Goal: Find specific page/section

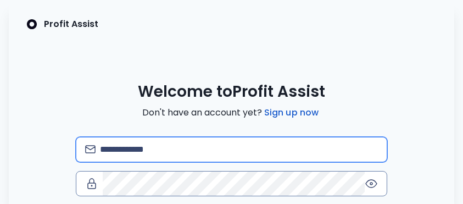
click at [150, 146] on input "email" at bounding box center [239, 149] width 278 height 24
type input "**********"
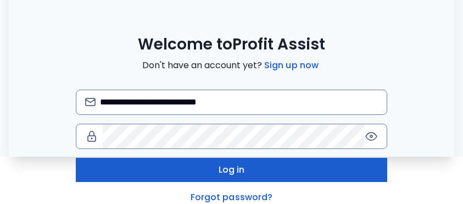
click at [284, 179] on button "Log in" at bounding box center [232, 170] width 312 height 24
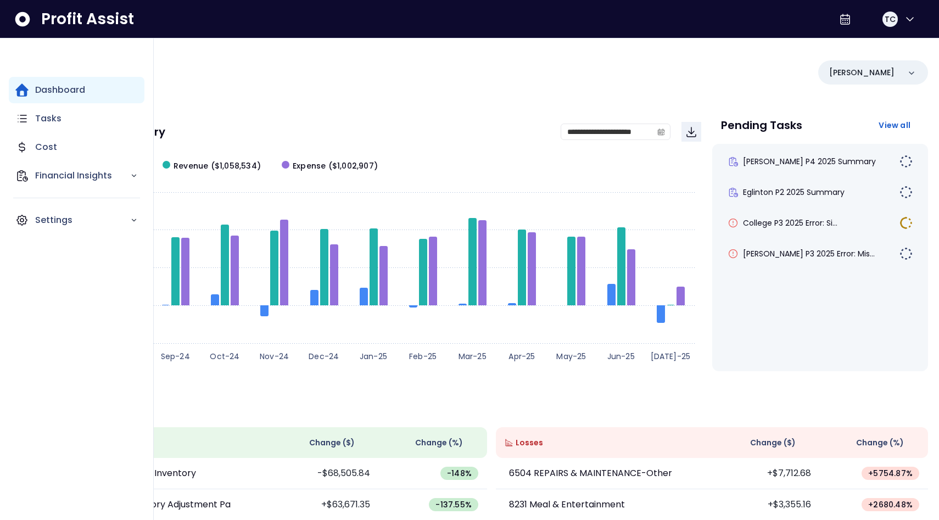
click at [462, 106] on div "**********" at bounding box center [491, 363] width 895 height 650
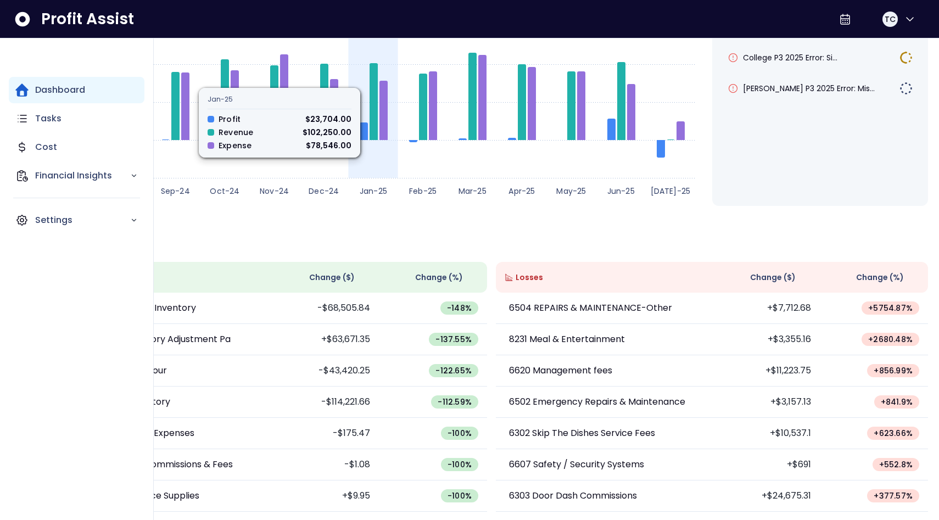
scroll to position [165, 0]
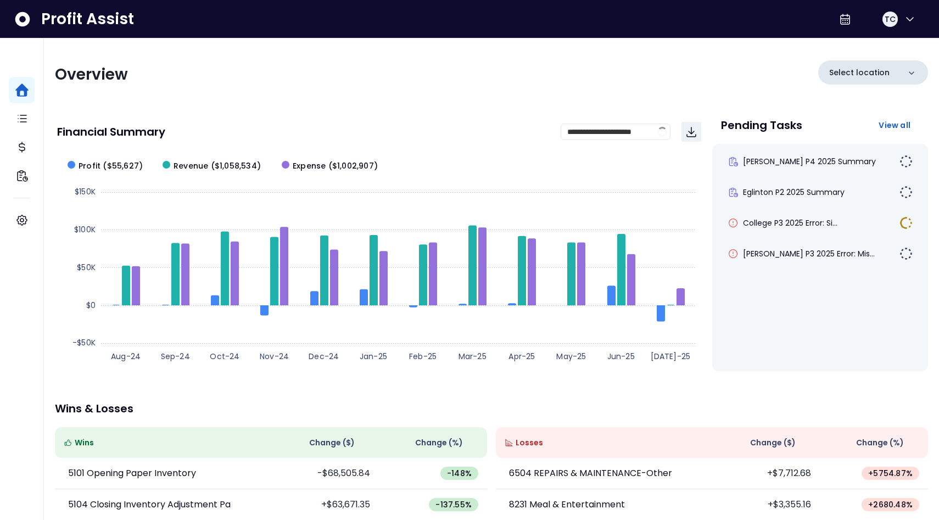
click at [462, 63] on div "Select location" at bounding box center [873, 72] width 110 height 24
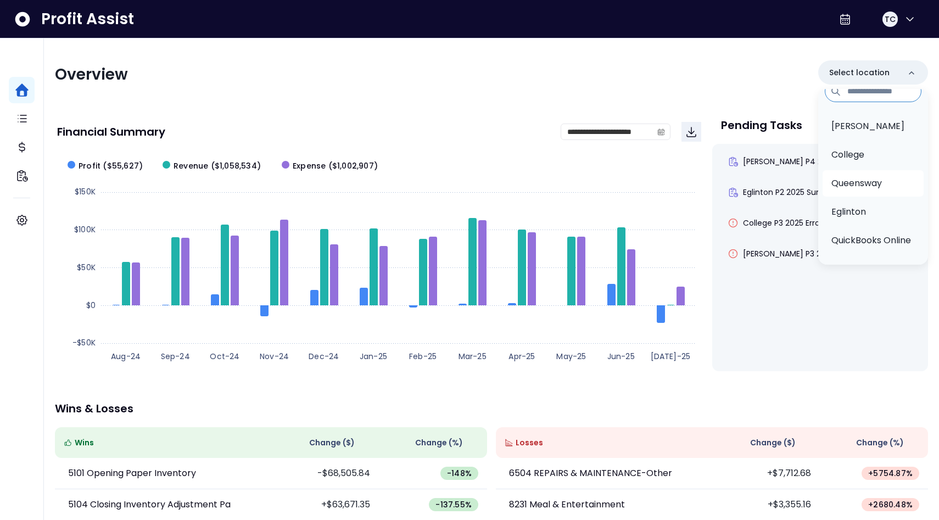
scroll to position [16, 0]
click at [462, 155] on p "College" at bounding box center [847, 153] width 33 height 13
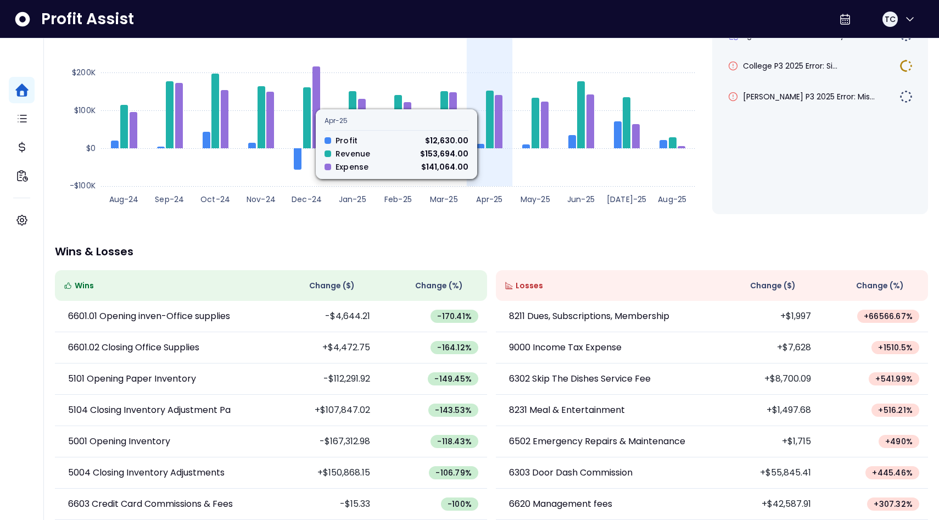
scroll to position [169, 0]
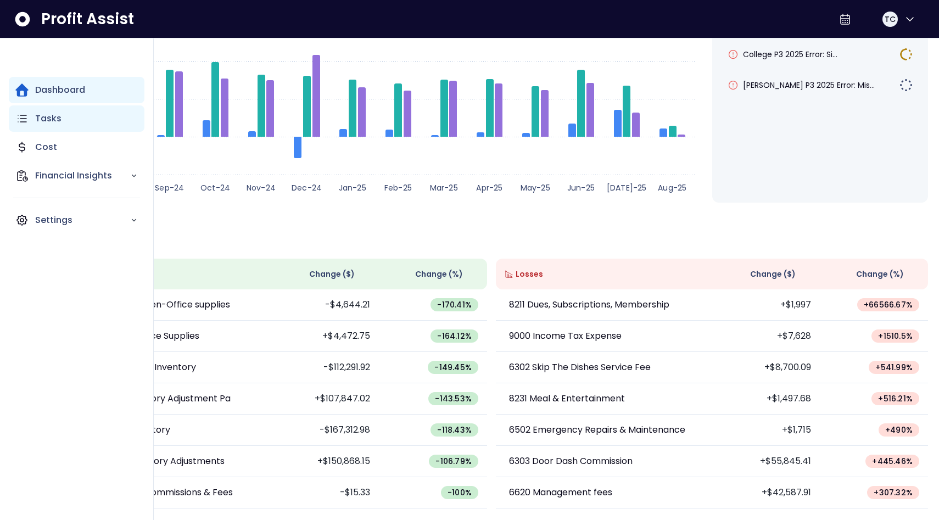
click at [44, 115] on p "Tasks" at bounding box center [48, 118] width 26 height 13
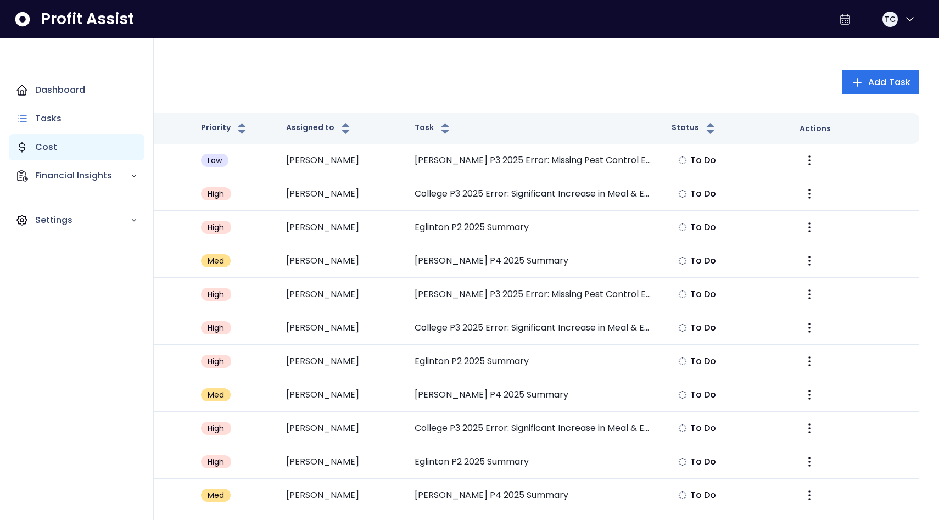
click at [63, 156] on div "Cost" at bounding box center [77, 147] width 136 height 26
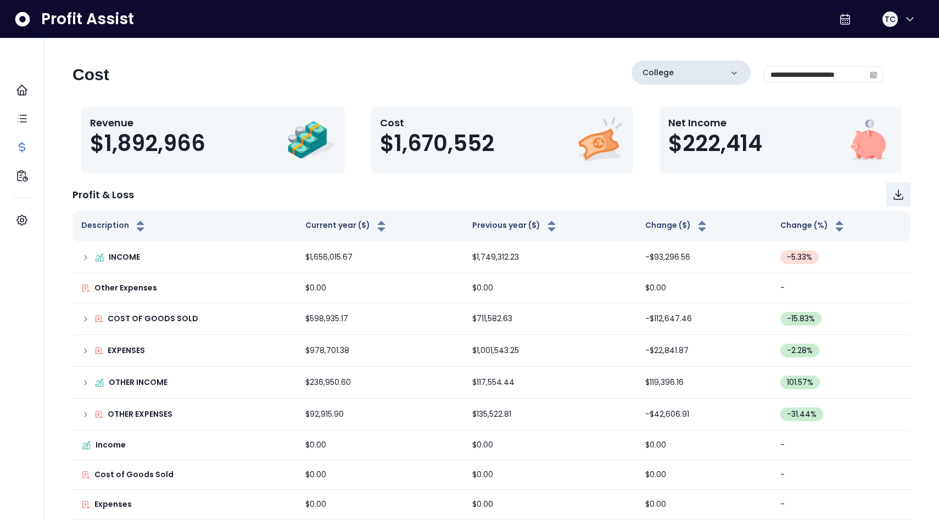
click at [462, 75] on div "College" at bounding box center [690, 72] width 119 height 24
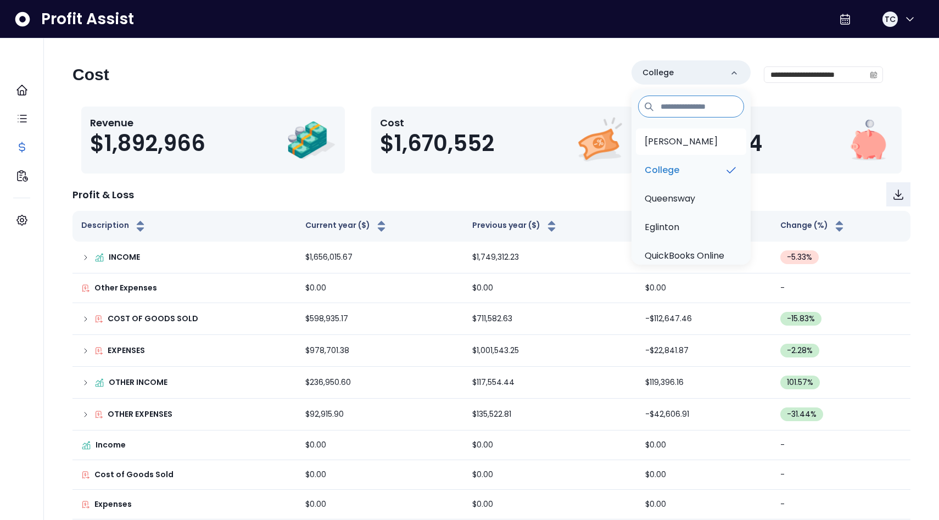
click at [462, 134] on li "[PERSON_NAME]" at bounding box center [691, 141] width 110 height 26
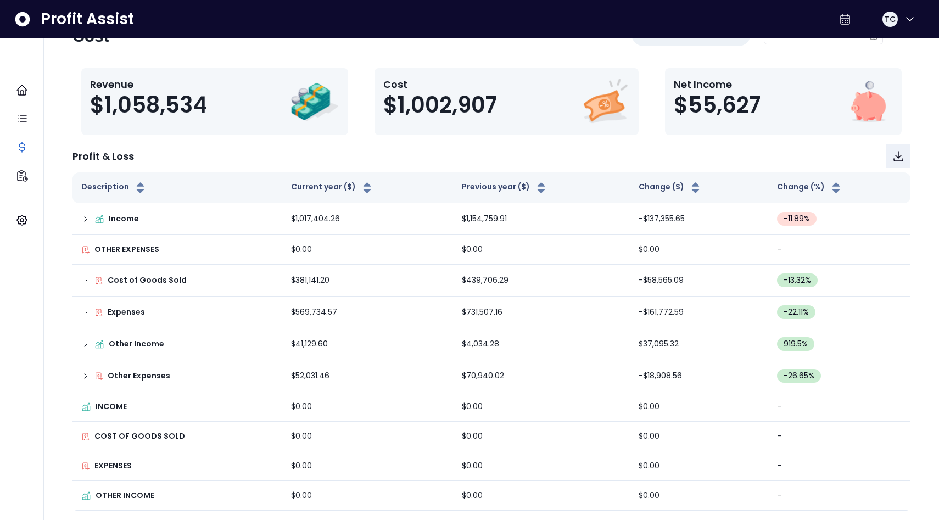
scroll to position [40, 0]
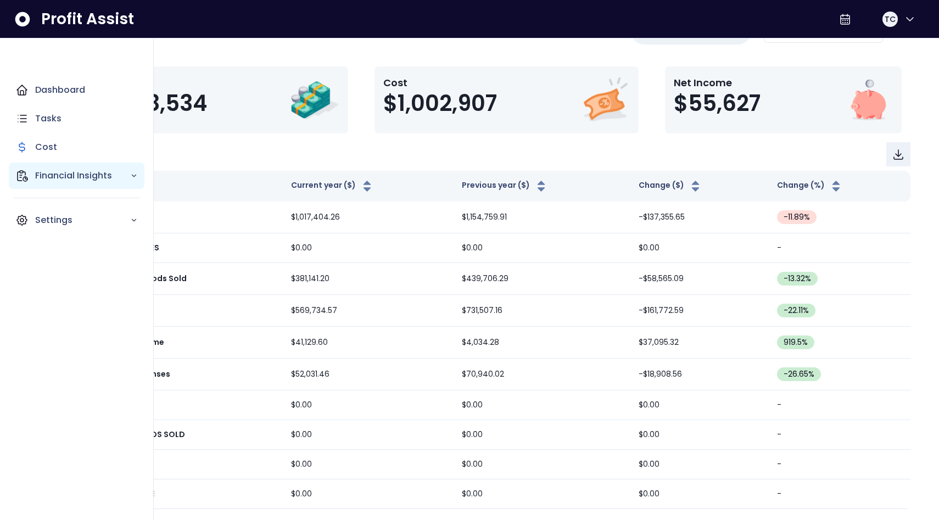
click at [99, 172] on p "Financial Insights" at bounding box center [82, 175] width 95 height 13
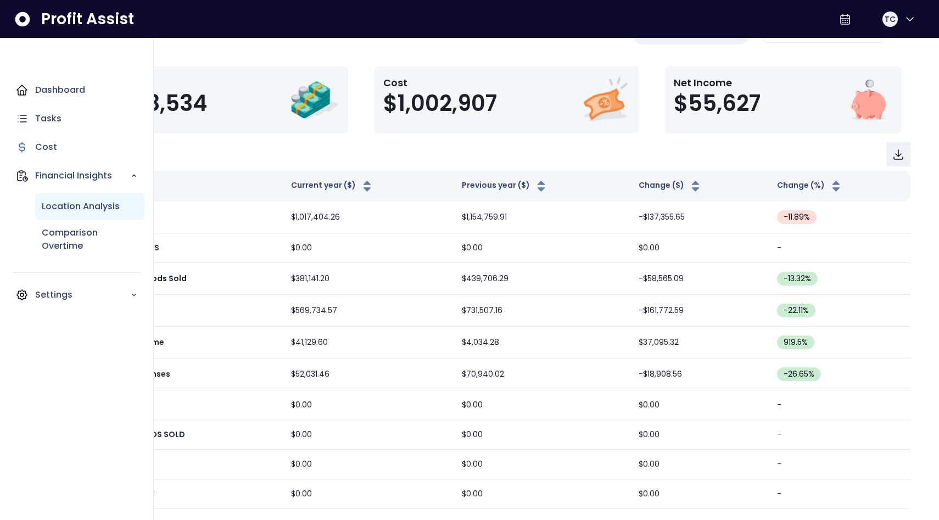
click at [110, 203] on p "Location Analysis" at bounding box center [81, 206] width 78 height 13
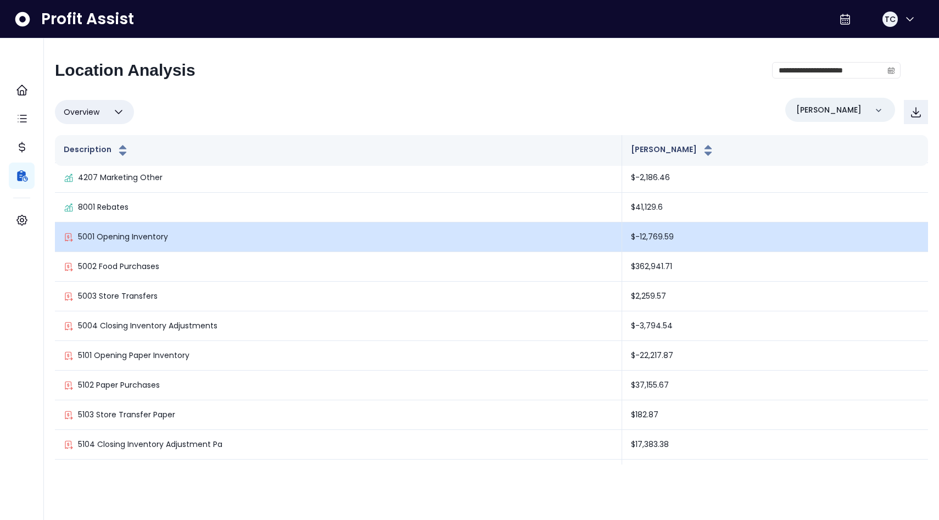
scroll to position [64, 0]
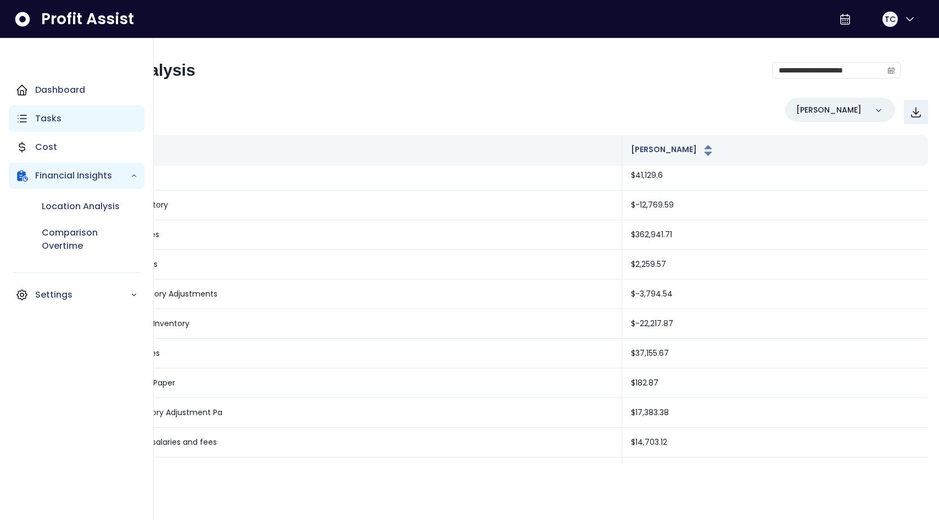
click at [55, 109] on div "Tasks" at bounding box center [77, 118] width 136 height 26
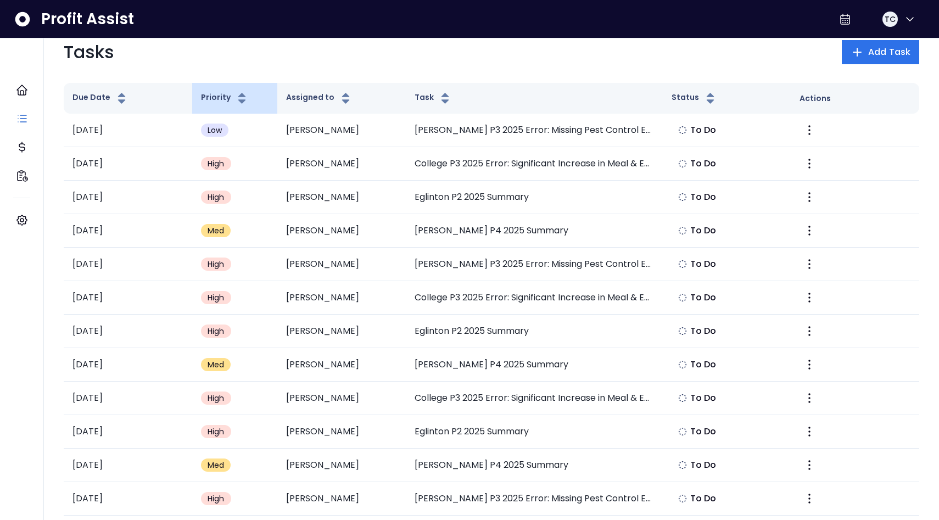
scroll to position [30, 0]
